Goal: Task Accomplishment & Management: Use online tool/utility

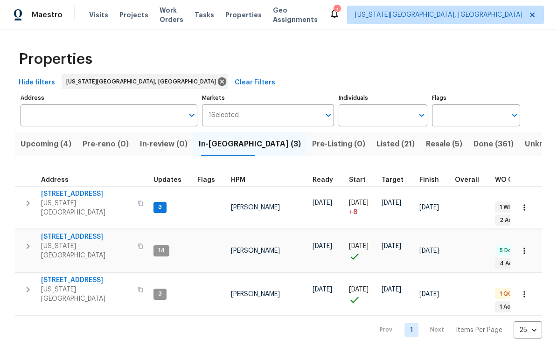
click at [63, 148] on span "Upcoming (4)" at bounding box center [46, 144] width 51 height 13
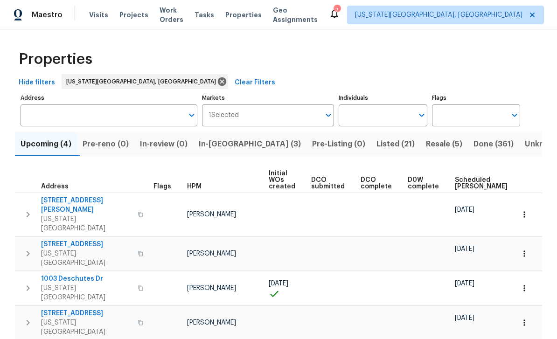
click at [140, 209] on button "button" at bounding box center [140, 215] width 11 height 32
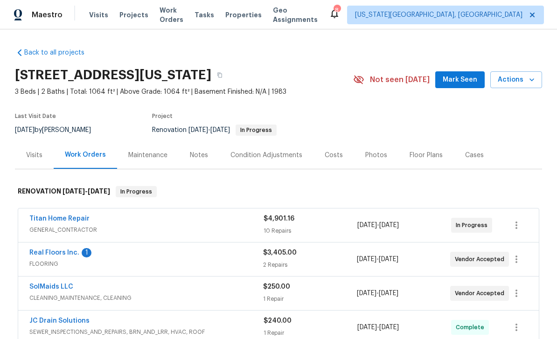
click at [46, 157] on div "Visits" at bounding box center [34, 155] width 39 height 28
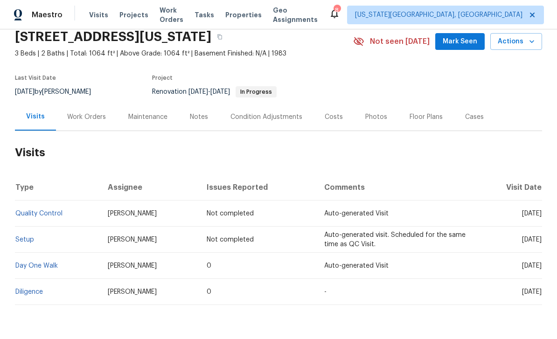
scroll to position [38, 0]
click at [33, 287] on td "Diligence" at bounding box center [57, 293] width 85 height 26
click at [36, 290] on link "Diligence" at bounding box center [29, 292] width 28 height 7
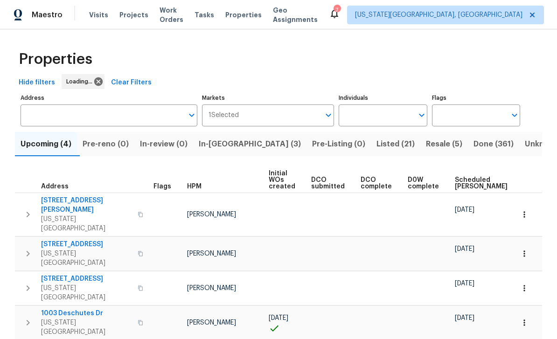
click at [238, 141] on span "In-[GEOGRAPHIC_DATA] (3)" at bounding box center [250, 144] width 102 height 13
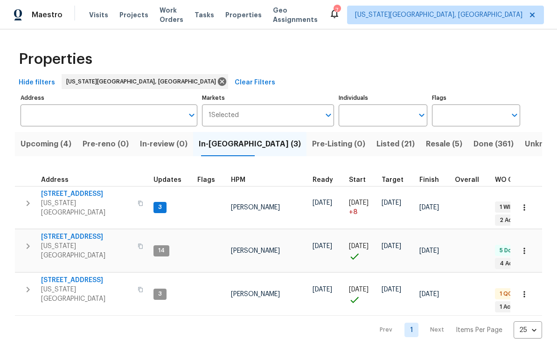
click at [63, 195] on span "4150 Shining Way" at bounding box center [86, 194] width 91 height 9
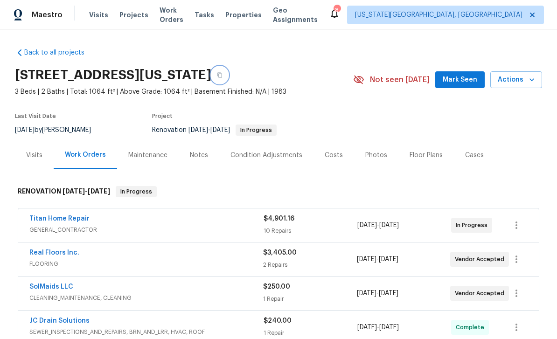
click at [223, 74] on icon "button" at bounding box center [220, 75] width 6 height 6
